Goal: Task Accomplishment & Management: Manage account settings

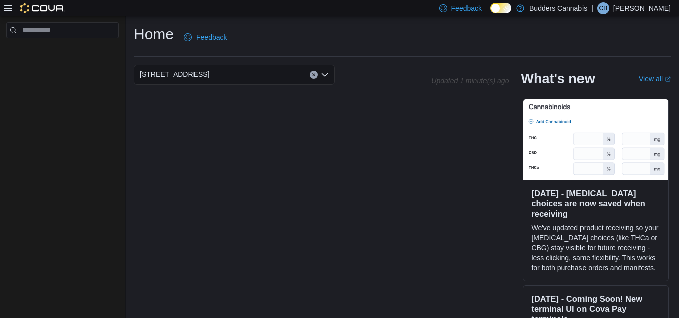
click at [636, 5] on p "[PERSON_NAME]" at bounding box center [642, 8] width 58 height 12
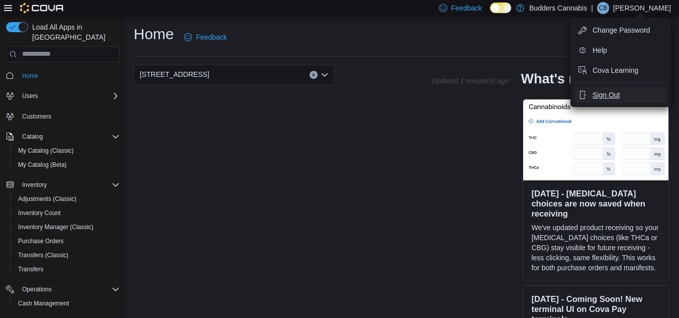
click at [605, 96] on span "Sign Out" at bounding box center [605, 95] width 27 height 10
